Goal: Information Seeking & Learning: Learn about a topic

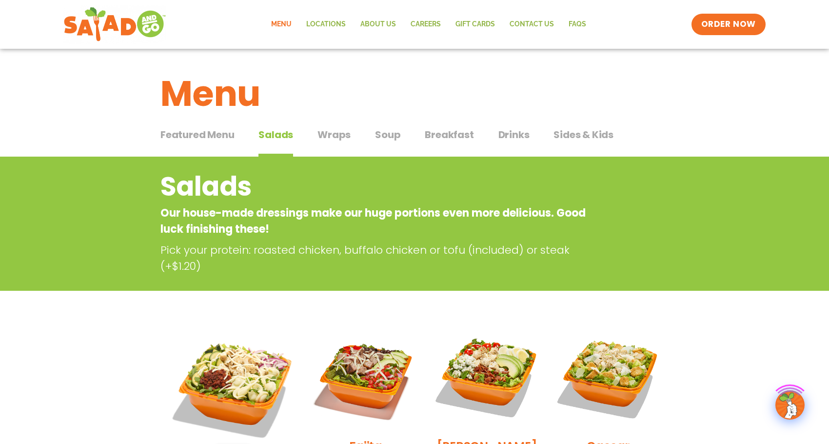
click at [285, 20] on link "Menu" at bounding box center [281, 24] width 35 height 22
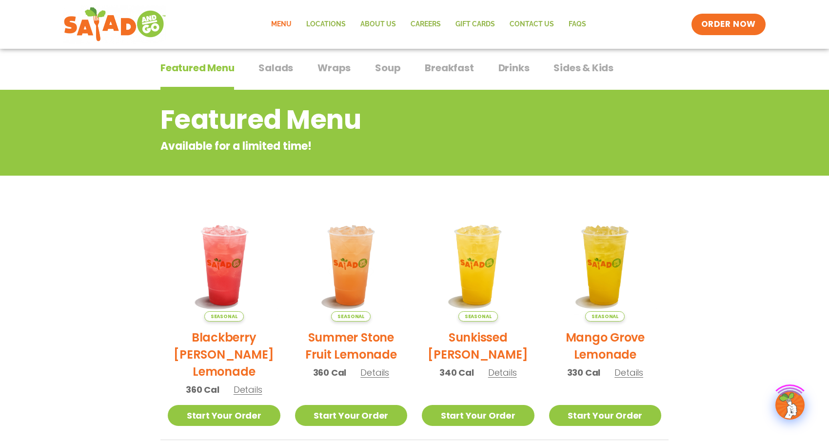
scroll to position [195, 0]
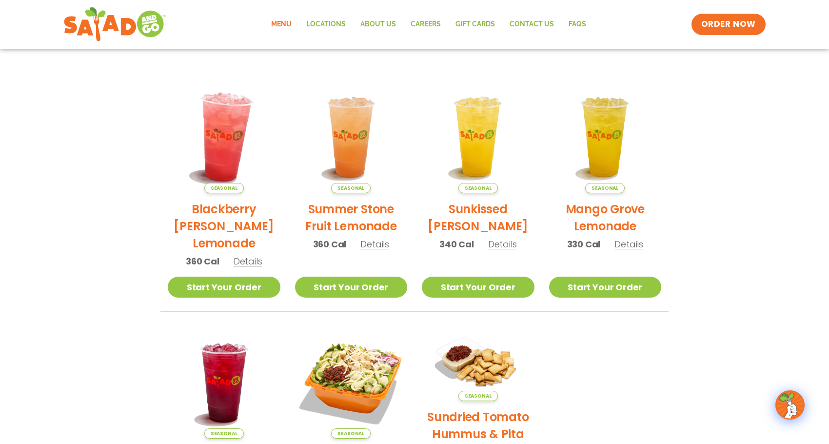
click at [244, 143] on img at bounding box center [224, 137] width 132 height 132
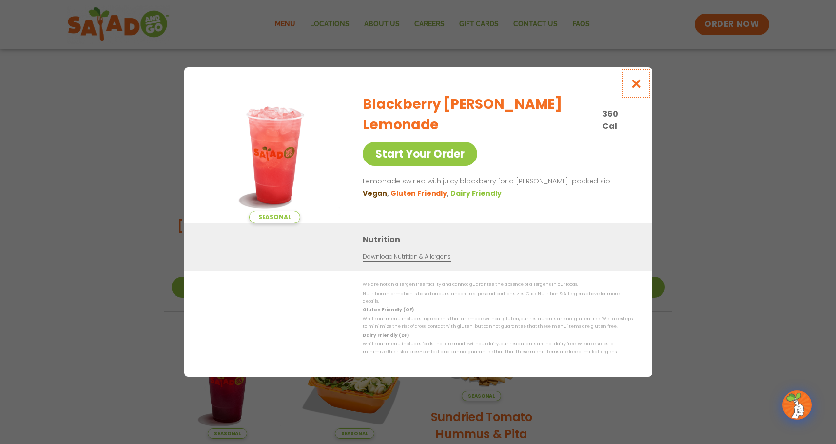
click at [638, 88] on icon "Close modal" at bounding box center [636, 84] width 12 height 10
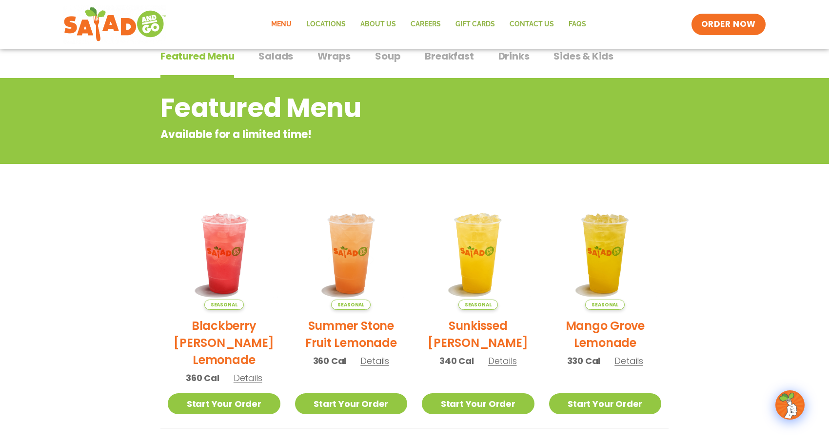
scroll to position [0, 0]
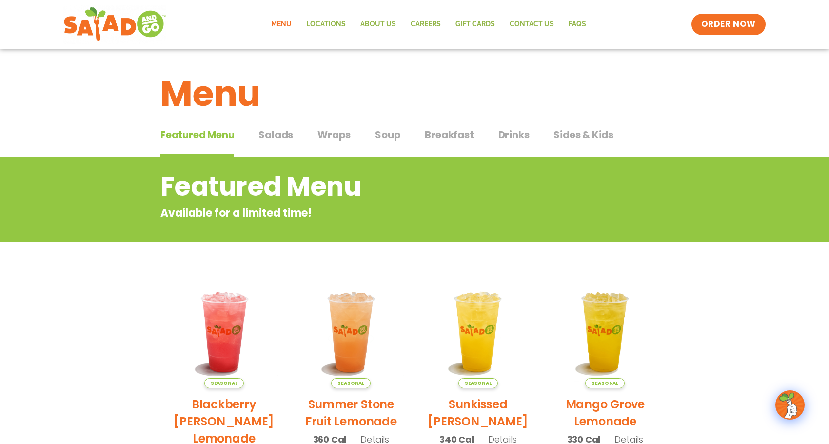
click at [292, 132] on span "Salads" at bounding box center [275, 134] width 35 height 15
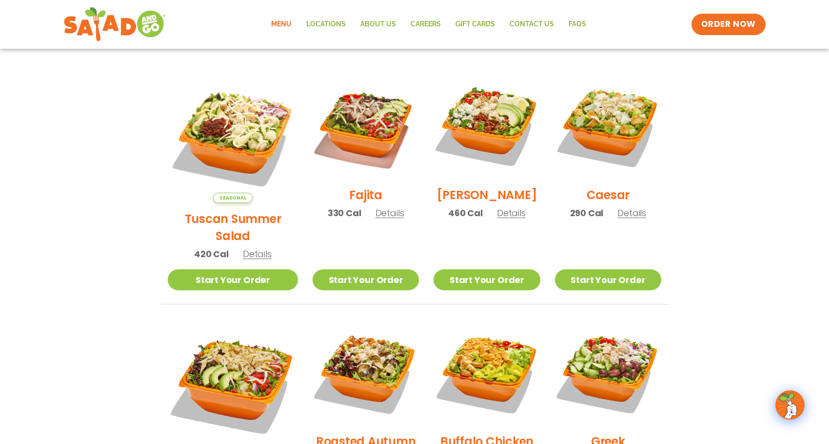
scroll to position [195, 0]
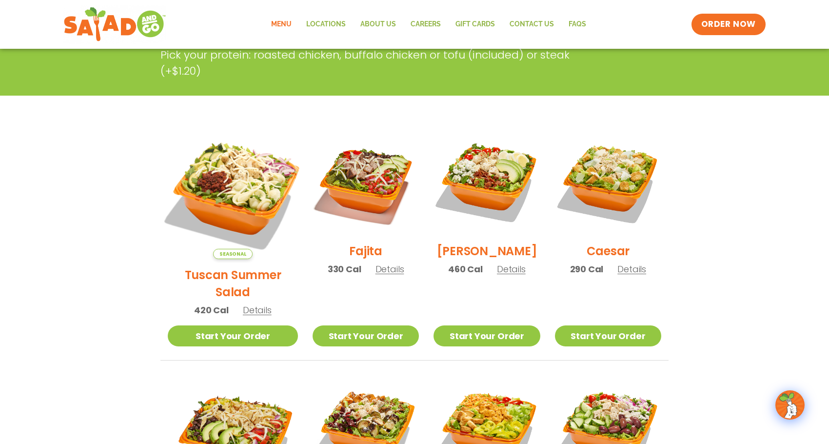
click at [204, 181] on img at bounding box center [233, 194] width 153 height 153
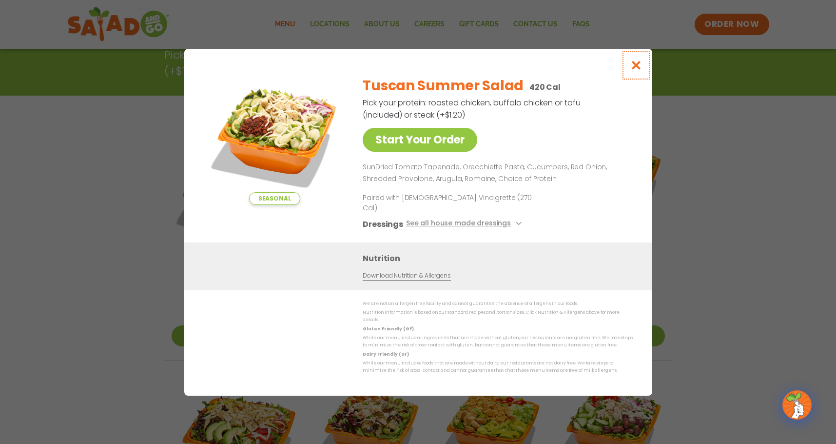
click at [640, 70] on icon "Close modal" at bounding box center [636, 65] width 12 height 10
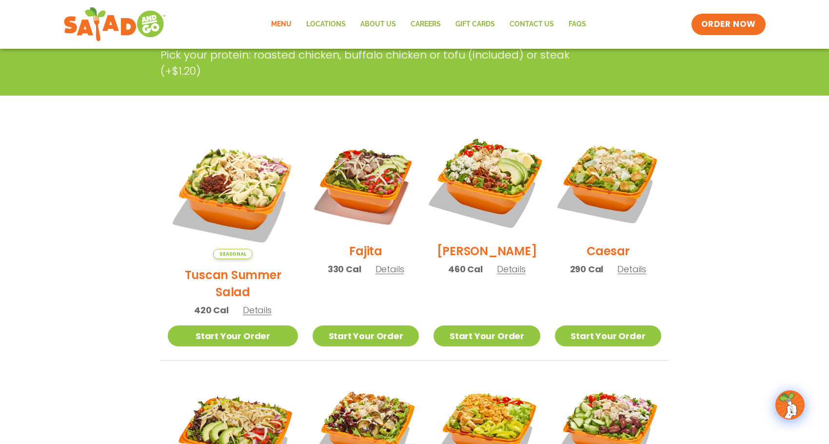
click at [512, 157] on img at bounding box center [486, 181] width 125 height 125
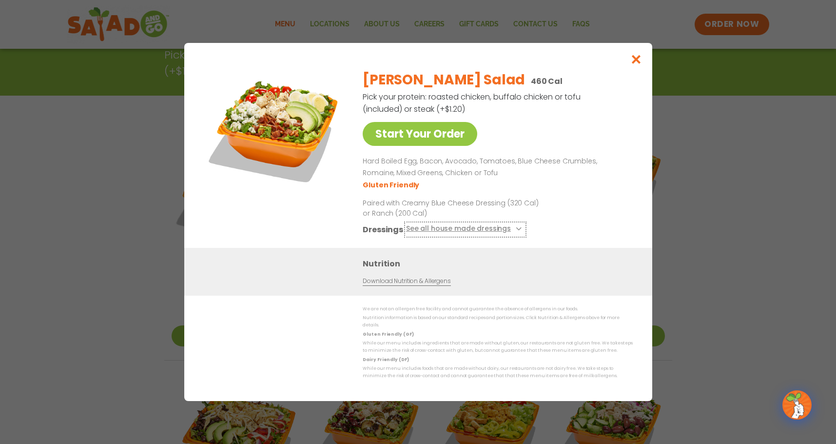
click at [506, 232] on button "See all house made dressings" at bounding box center [465, 229] width 119 height 12
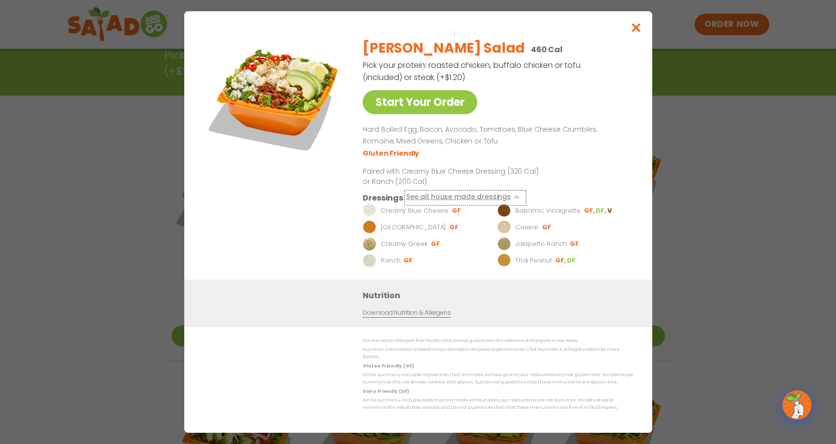
click at [518, 203] on button "See all house made dressings" at bounding box center [465, 198] width 119 height 12
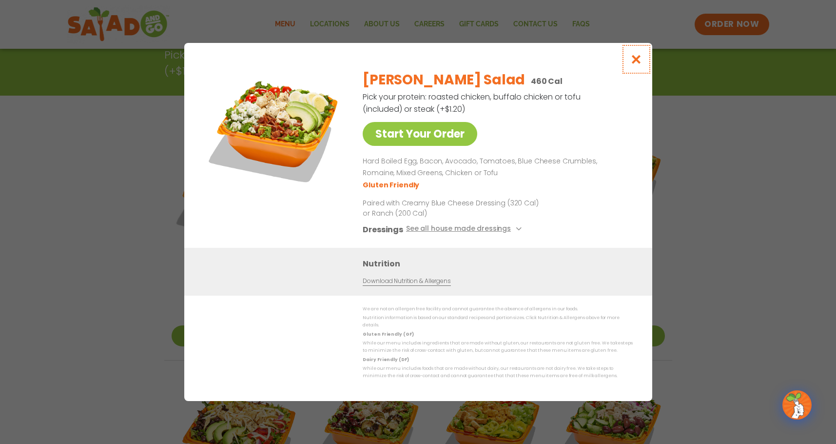
click at [638, 59] on icon "Close modal" at bounding box center [636, 59] width 12 height 10
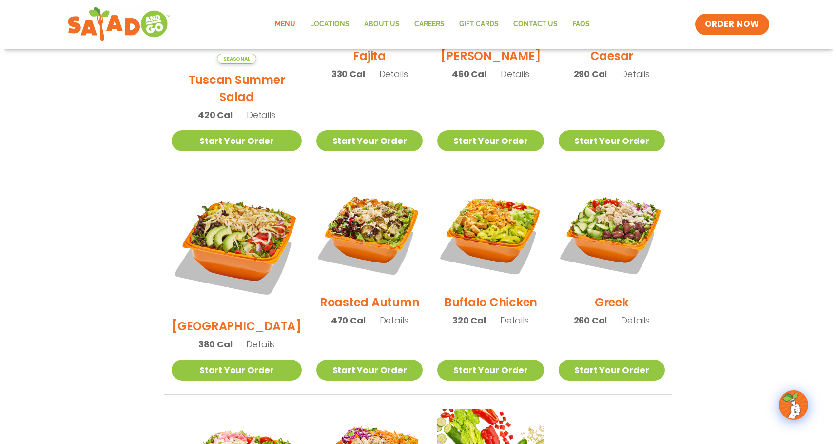
scroll to position [146, 0]
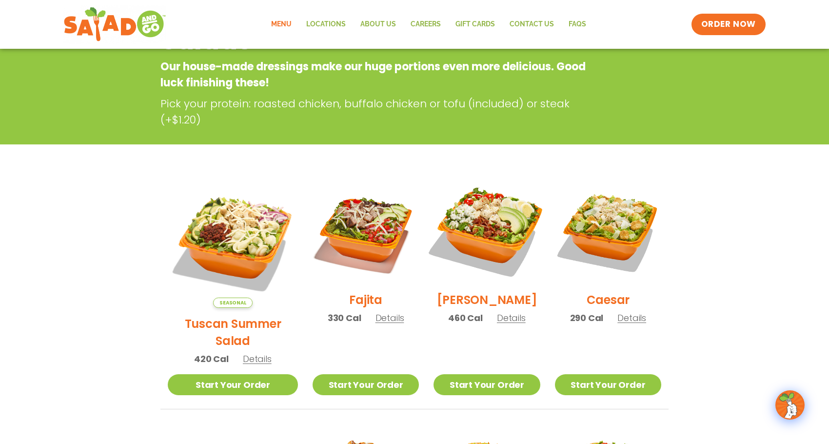
click at [492, 222] on img at bounding box center [486, 230] width 125 height 125
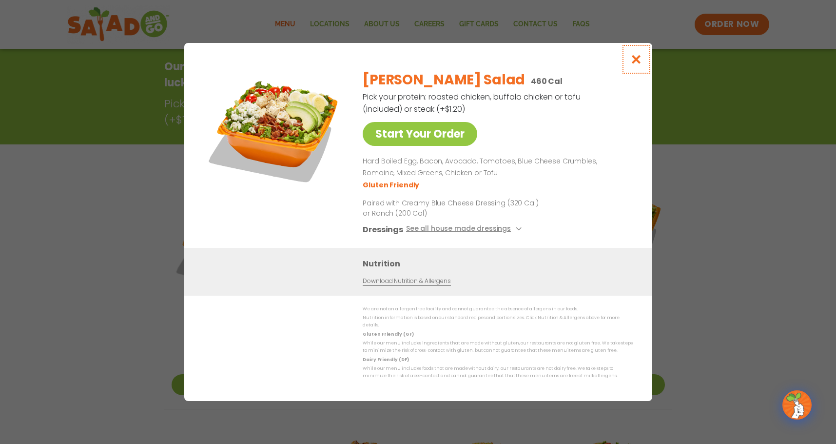
click at [640, 69] on button "Close modal" at bounding box center [636, 59] width 32 height 33
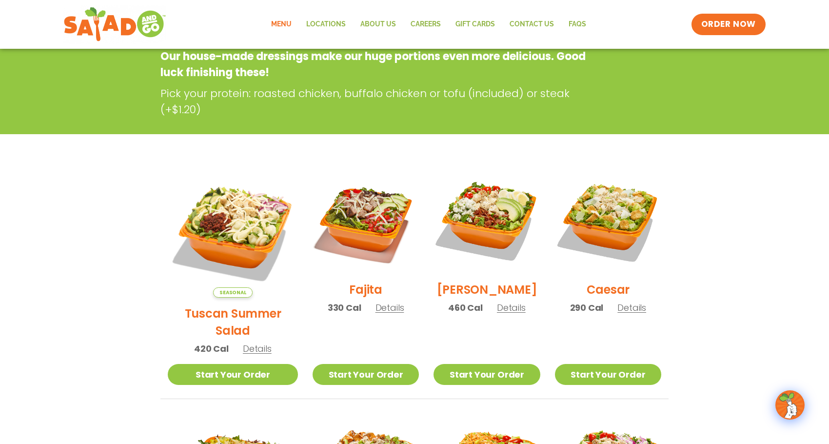
scroll to position [0, 0]
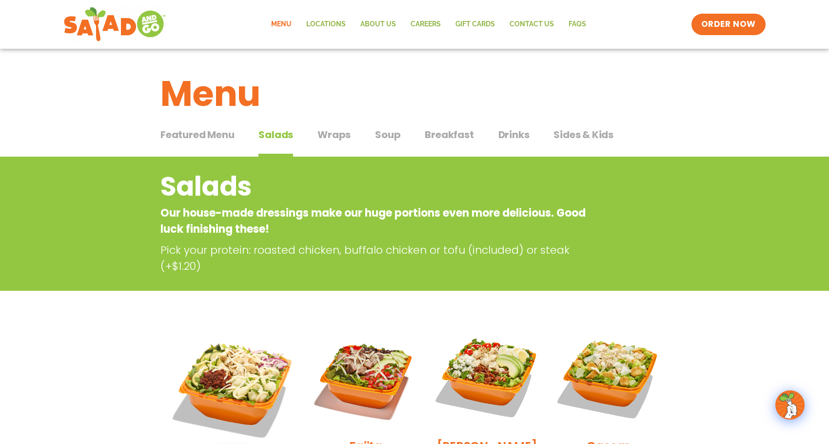
click at [222, 135] on span "Featured Menu" at bounding box center [197, 134] width 74 height 15
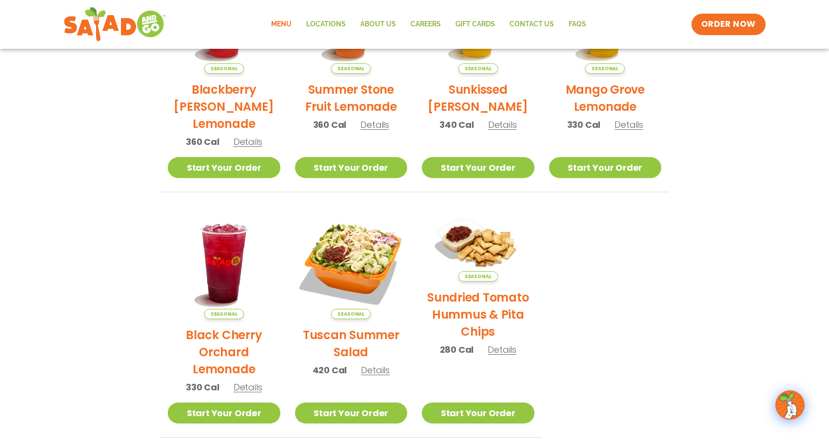
scroll to position [328, 0]
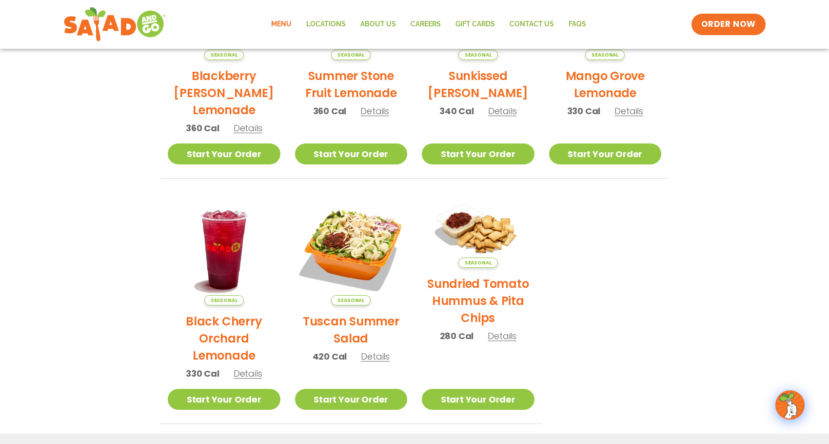
click at [501, 326] on h2 "Sundried Tomato Hummus & Pita Chips" at bounding box center [478, 300] width 113 height 51
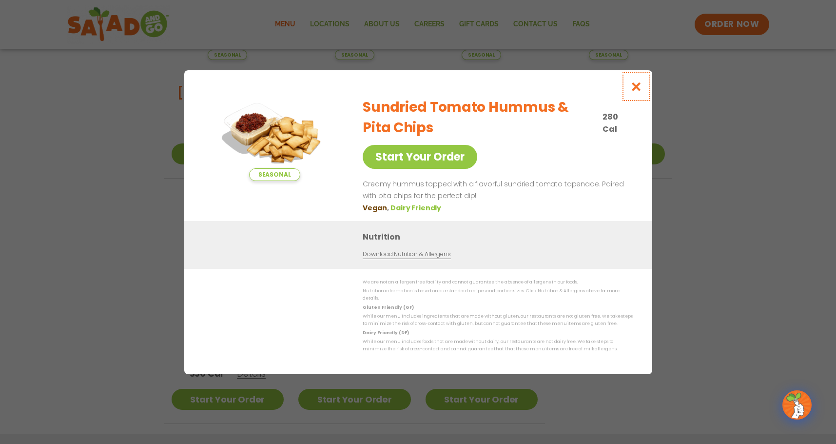
click at [641, 90] on icon "Close modal" at bounding box center [636, 86] width 12 height 10
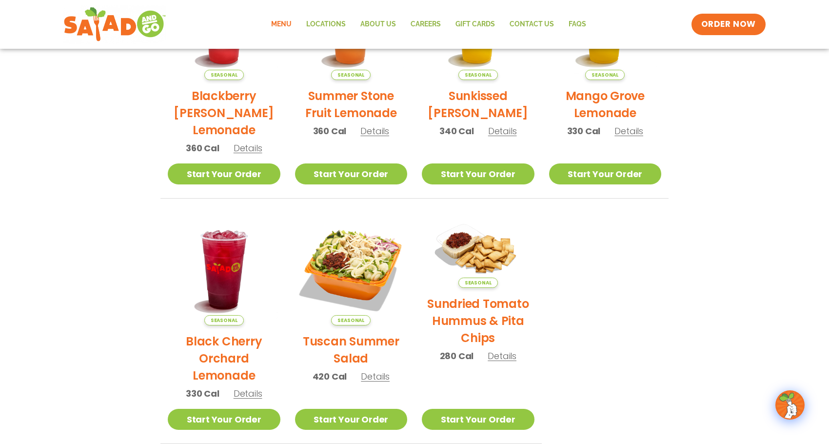
scroll to position [113, 0]
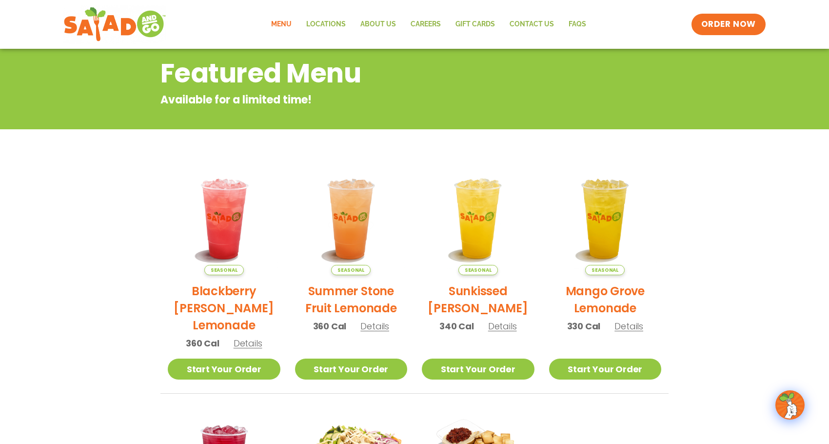
click at [277, 79] on h2 "Featured Menu" at bounding box center [375, 74] width 430 height 40
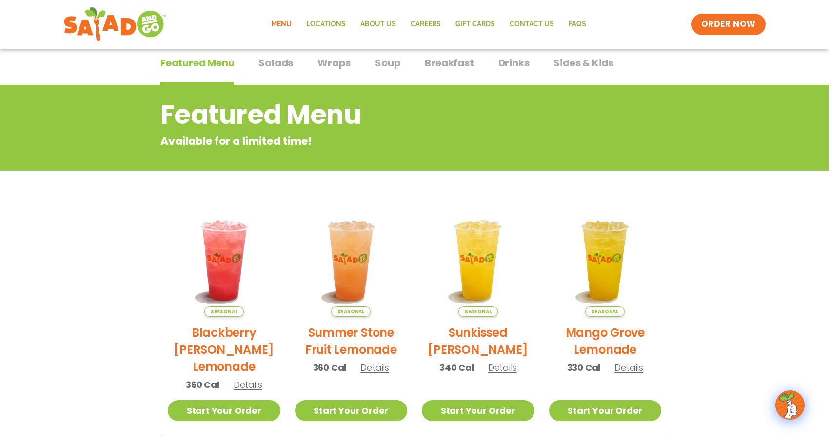
scroll to position [0, 0]
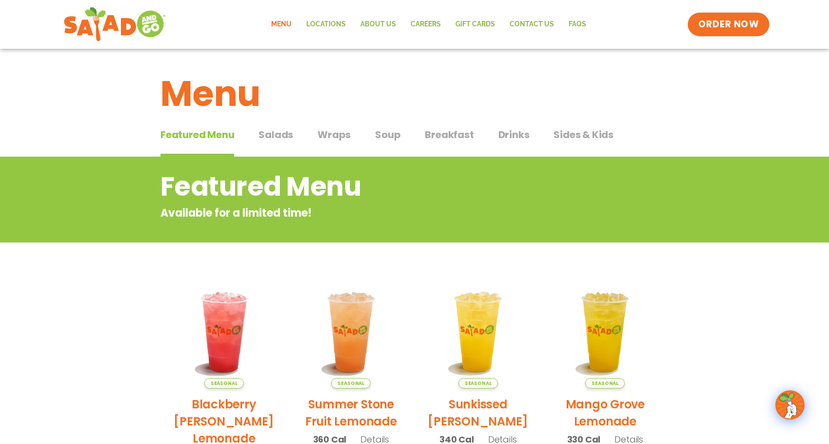
click at [702, 32] on link "ORDER NOW" at bounding box center [729, 24] width 82 height 23
